Goal: Navigation & Orientation: Find specific page/section

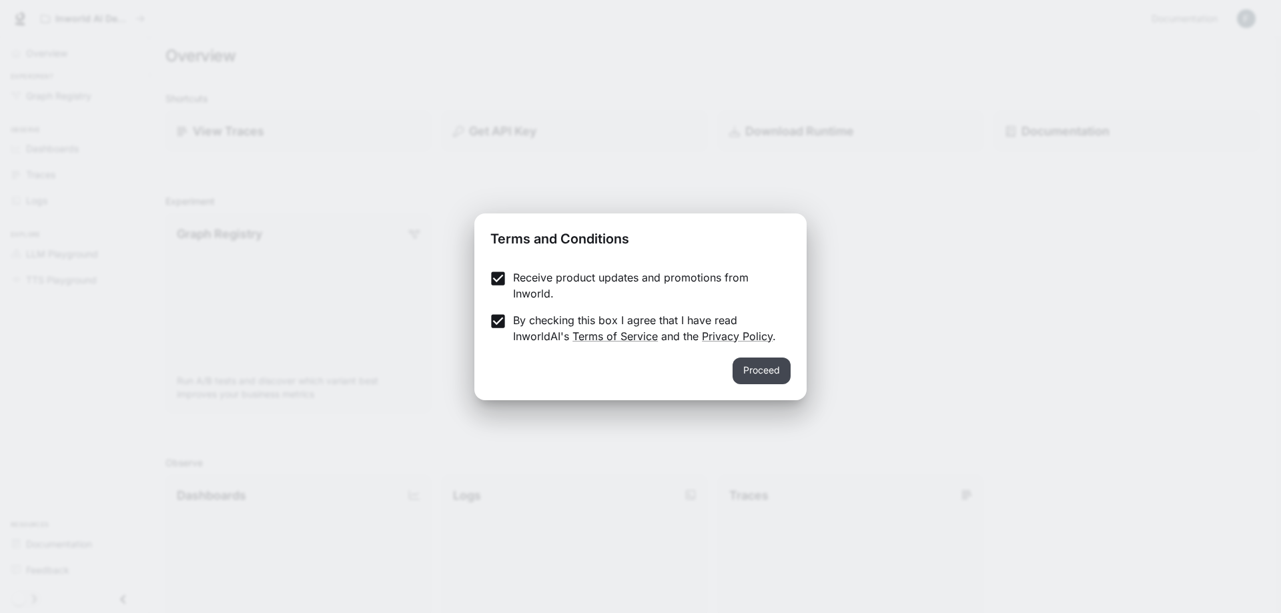
click at [750, 365] on button "Proceed" at bounding box center [761, 370] width 58 height 27
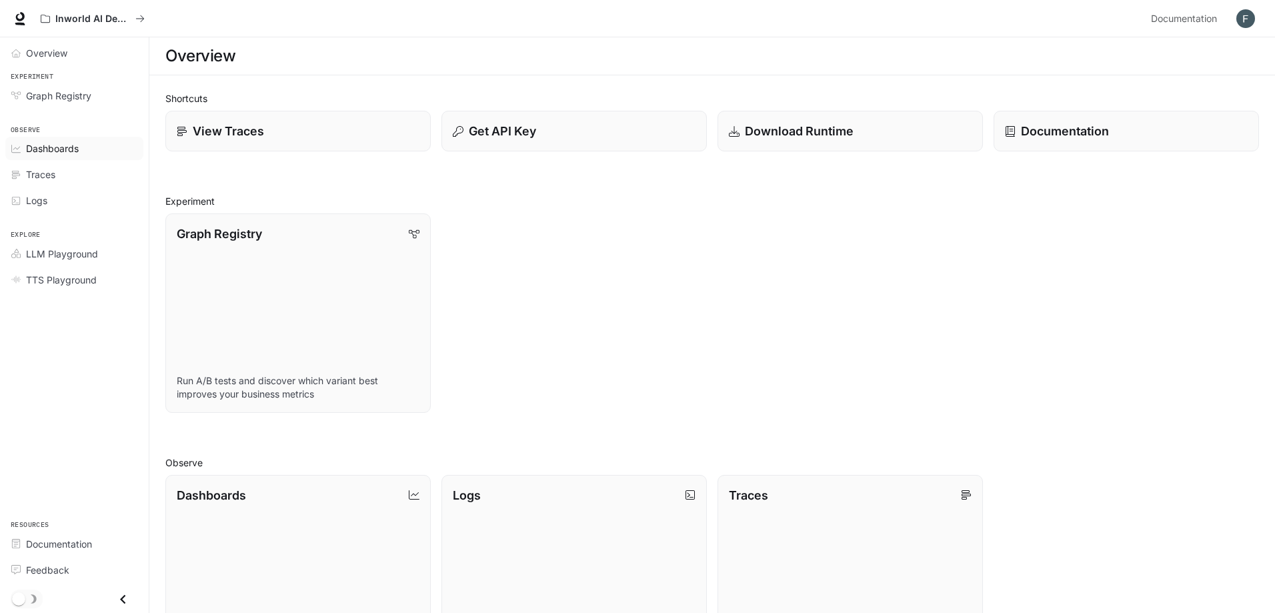
click at [44, 149] on span "Dashboards" at bounding box center [52, 148] width 53 height 14
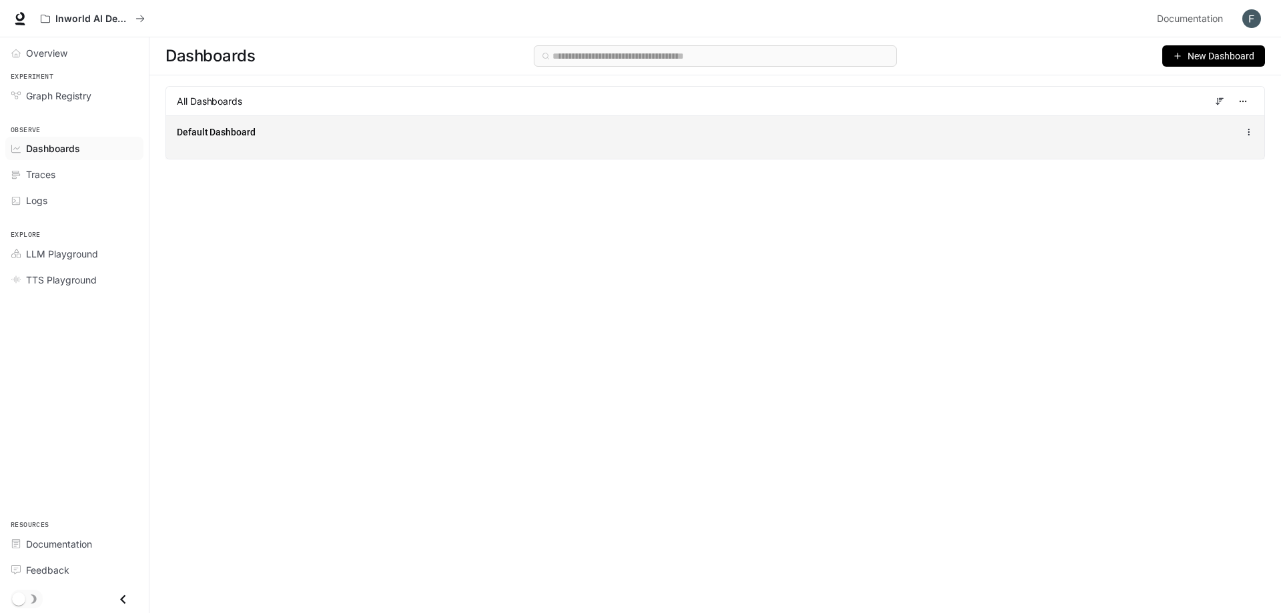
click at [357, 129] on div "Default Dashboard" at bounding box center [491, 131] width 628 height 13
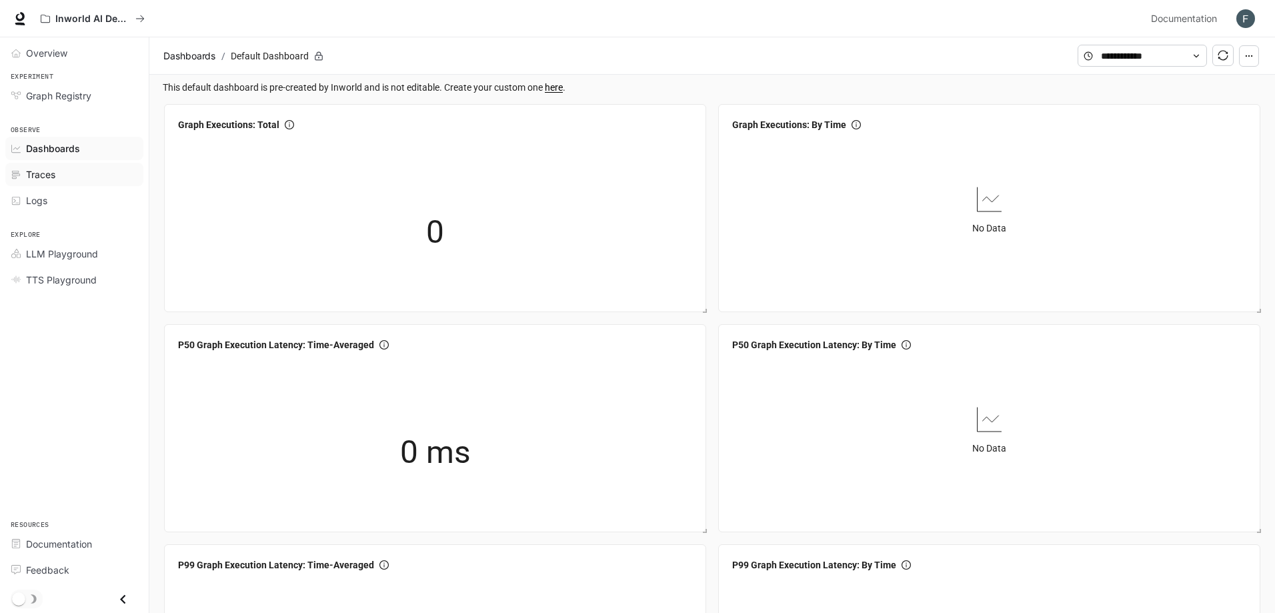
click at [51, 171] on span "Traces" at bounding box center [40, 174] width 29 height 14
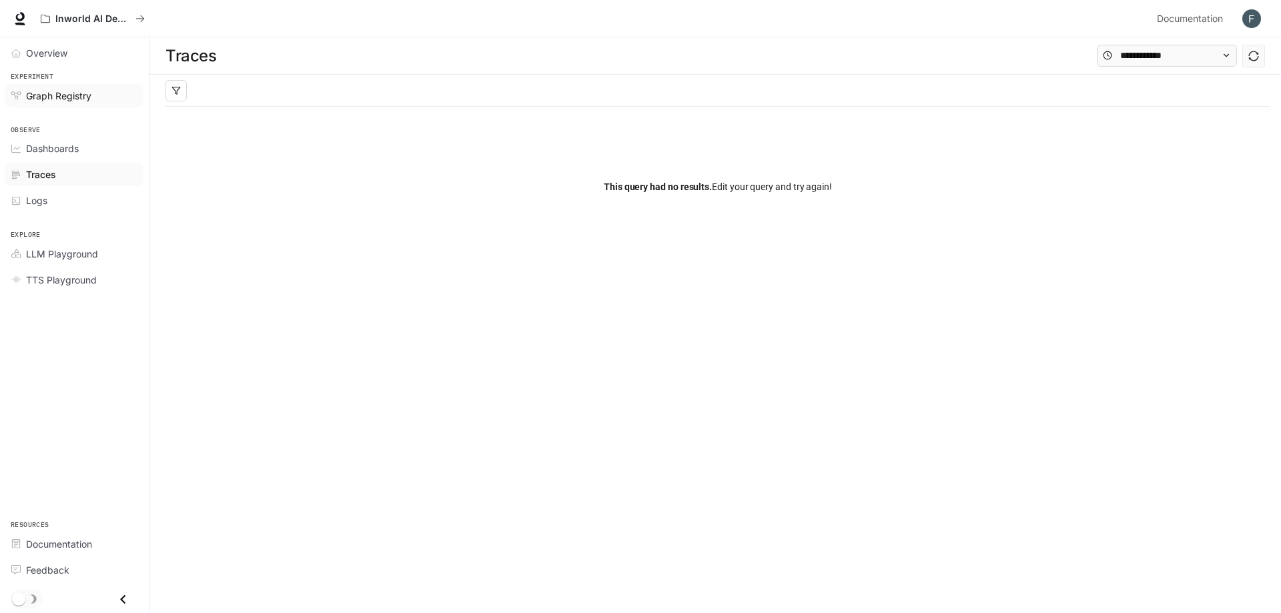
click at [101, 95] on div "Graph Registry" at bounding box center [81, 96] width 111 height 14
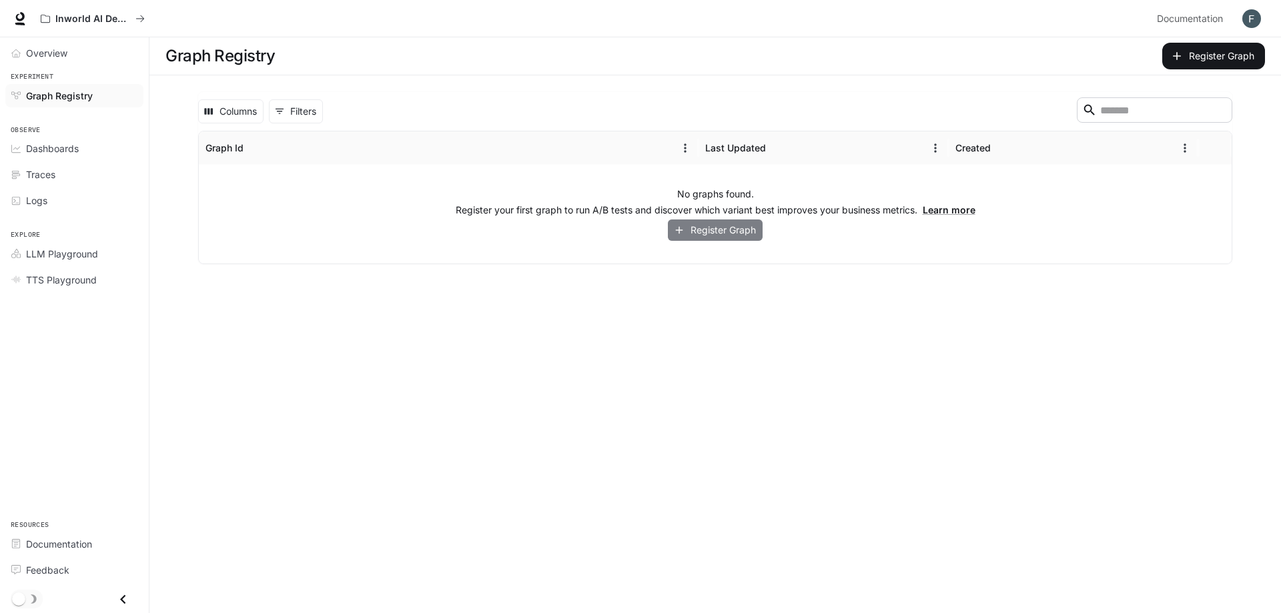
click at [732, 229] on button "Register Graph" at bounding box center [715, 230] width 95 height 22
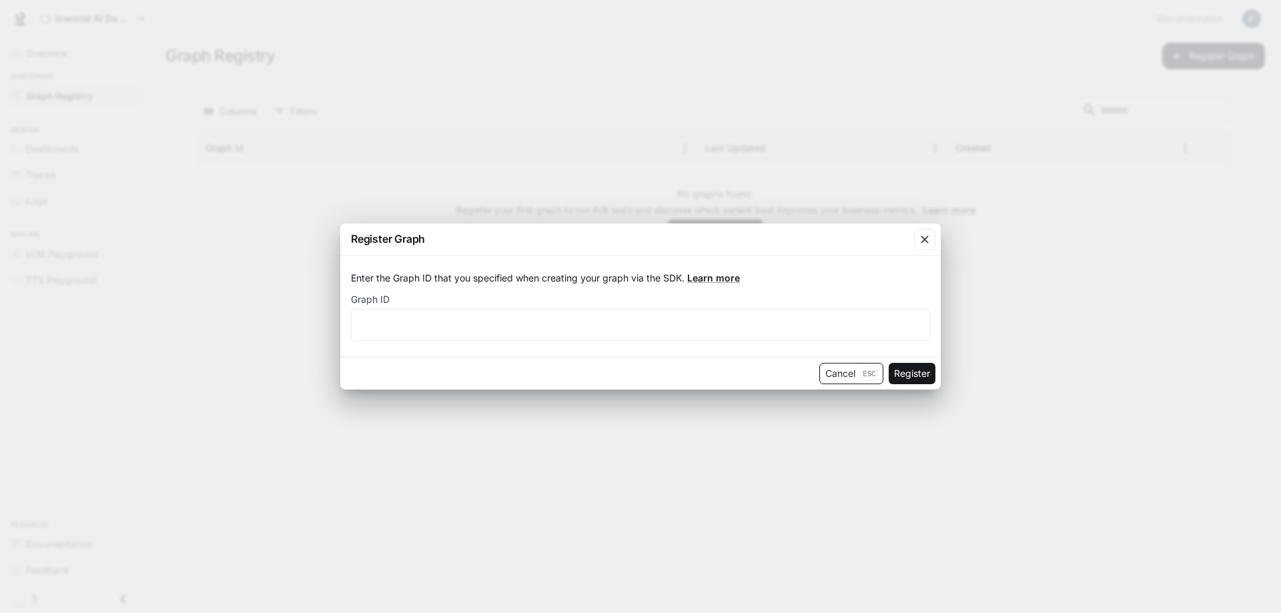
click at [854, 369] on button "Cancel Esc" at bounding box center [851, 373] width 64 height 21
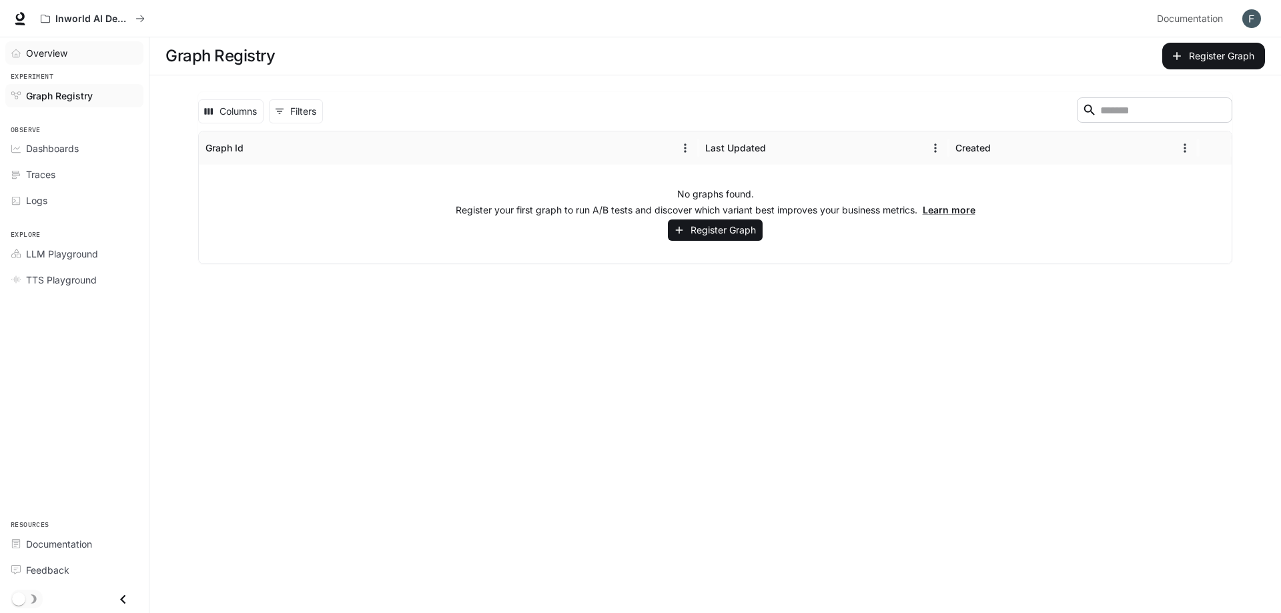
click at [40, 44] on link "Overview" at bounding box center [74, 52] width 138 height 23
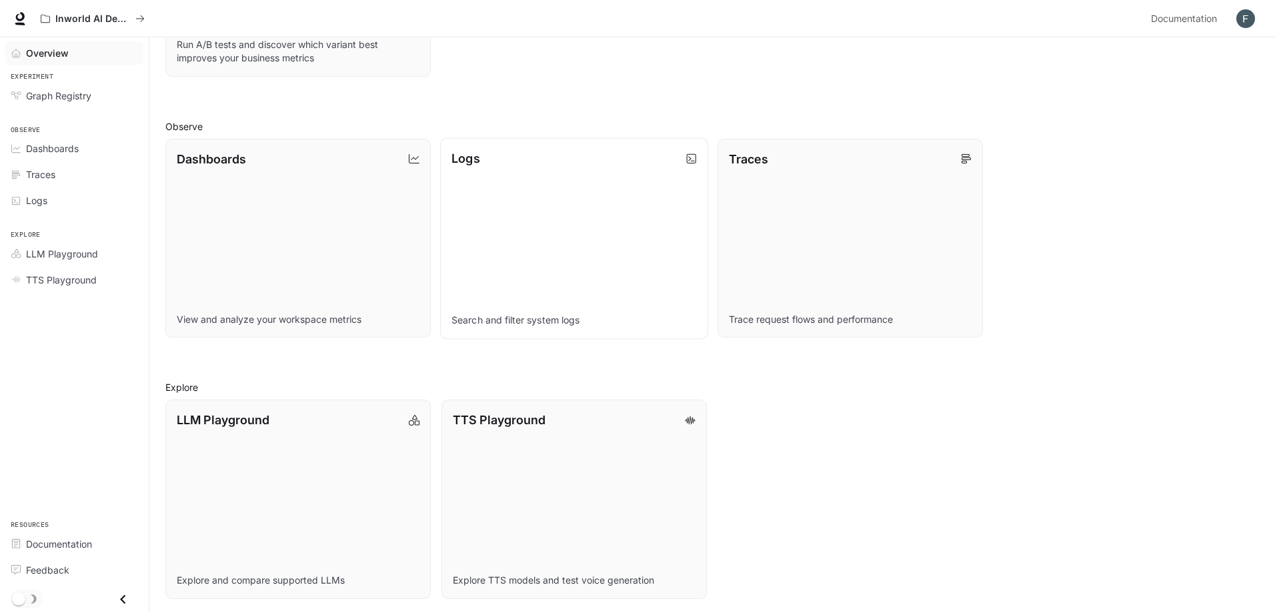
scroll to position [338, 0]
